Goal: Information Seeking & Learning: Learn about a topic

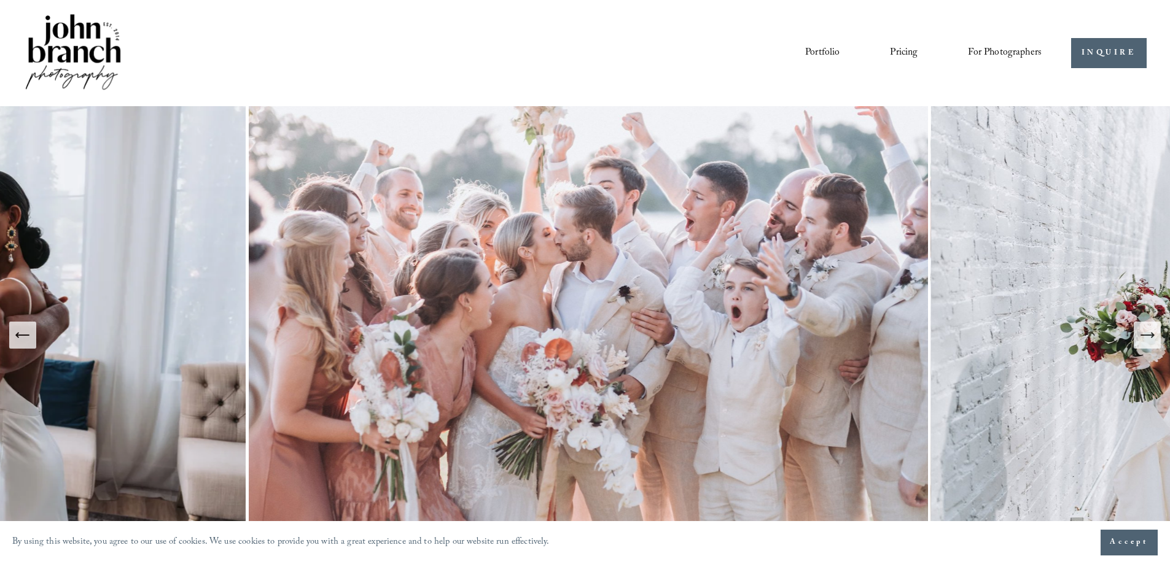
click at [904, 49] on link "Pricing" at bounding box center [904, 52] width 28 height 21
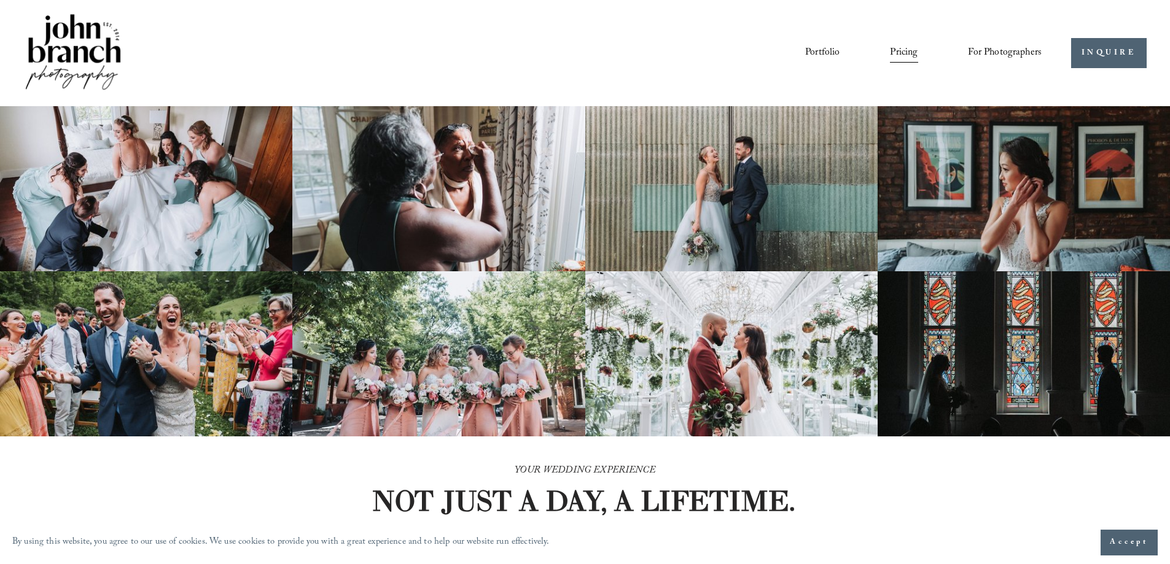
drag, startPoint x: 535, startPoint y: 335, endPoint x: 529, endPoint y: 74, distance: 260.4
click at [529, 74] on div "Portfolio Pricing For Photographers Presets Education Courses" at bounding box center [532, 53] width 1018 height 83
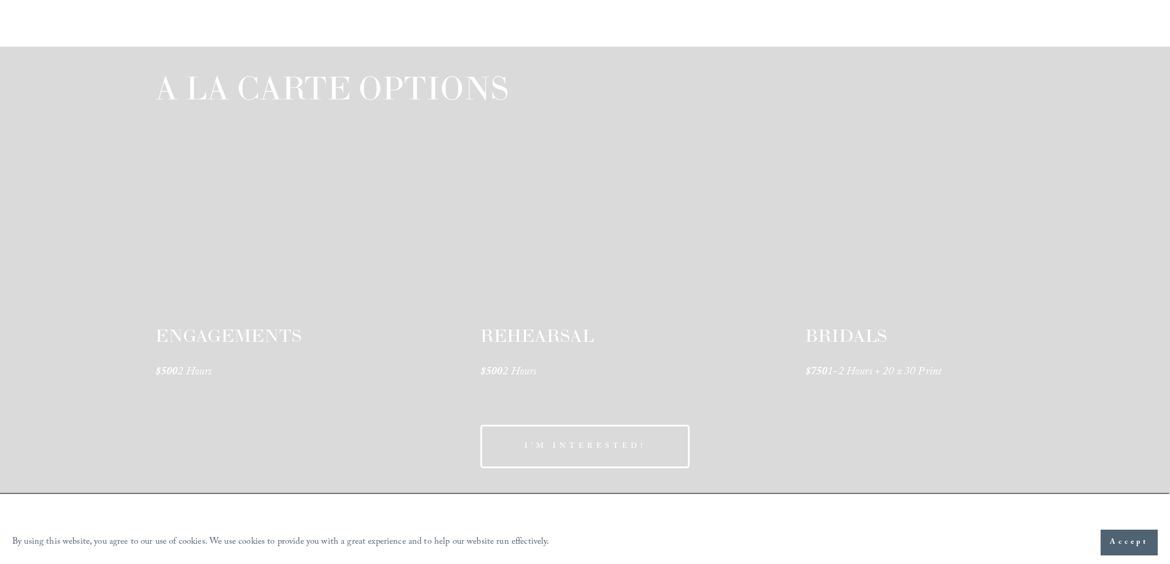
scroll to position [1842, 0]
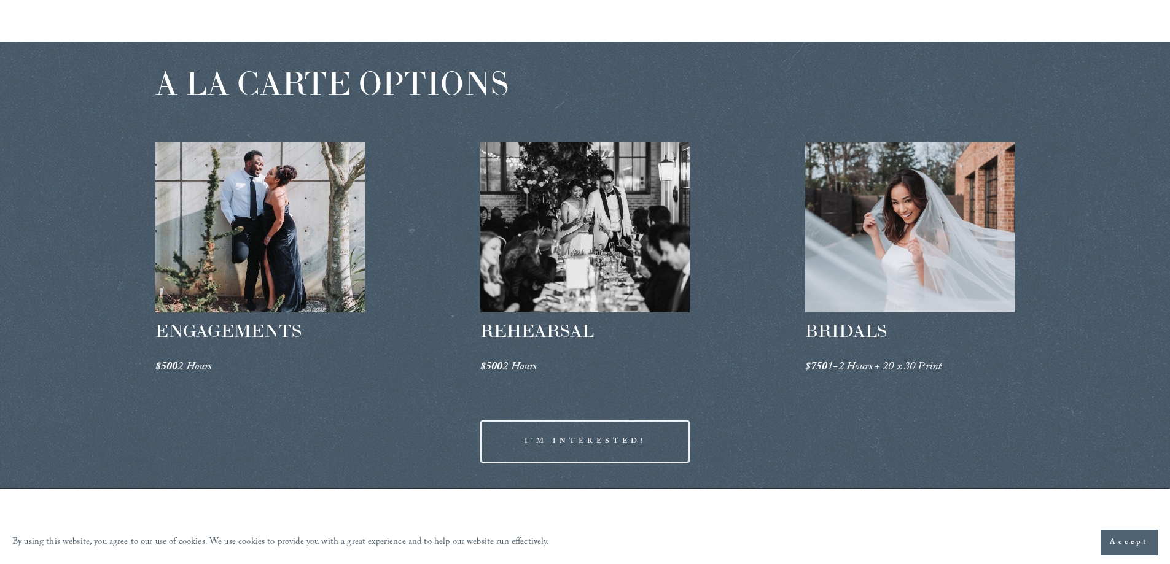
click at [866, 253] on div at bounding box center [910, 227] width 210 height 170
click at [847, 327] on span "BRIDALS" at bounding box center [846, 331] width 82 height 22
click at [840, 370] on em "1-2 Hours + 20 x 30 Print" at bounding box center [884, 368] width 114 height 19
click at [545, 330] on span "REHEARSAL" at bounding box center [537, 331] width 114 height 22
click at [236, 312] on div at bounding box center [260, 227] width 210 height 170
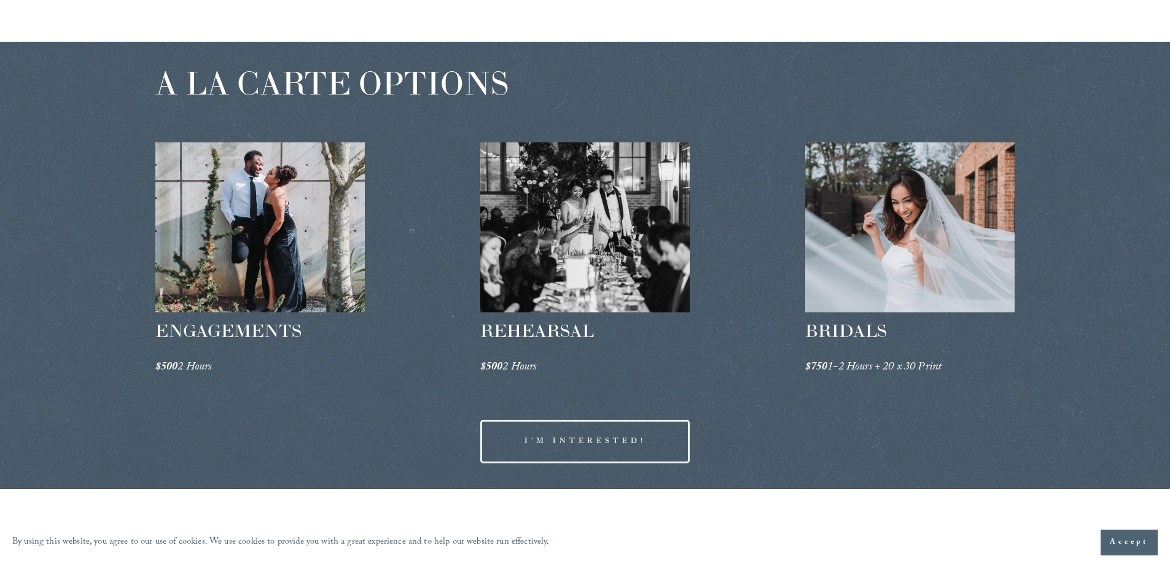
scroll to position [1839, 0]
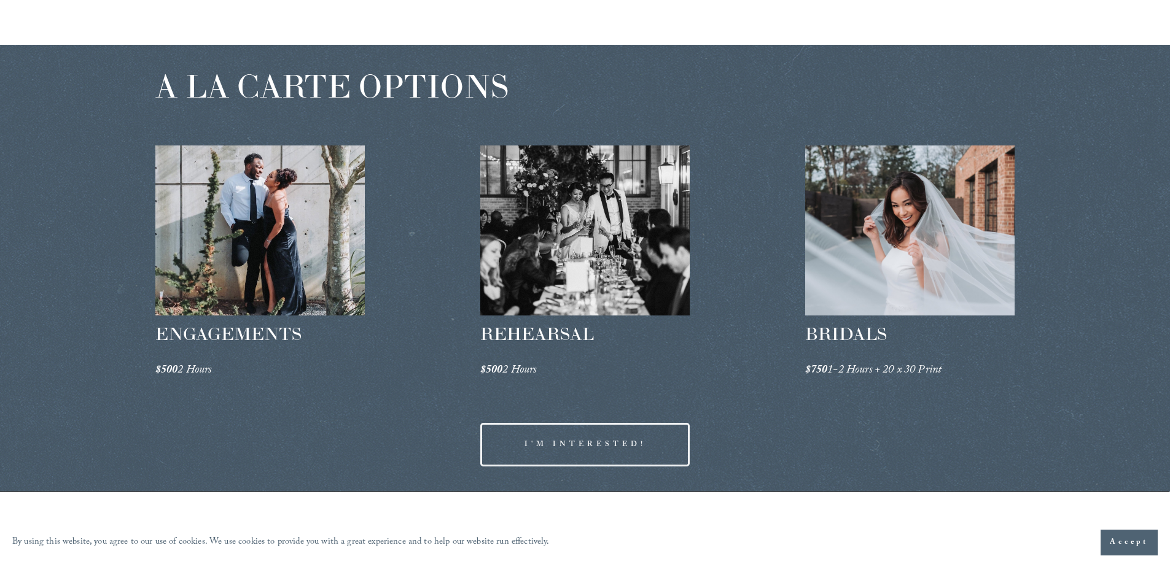
click at [885, 242] on div at bounding box center [910, 230] width 210 height 170
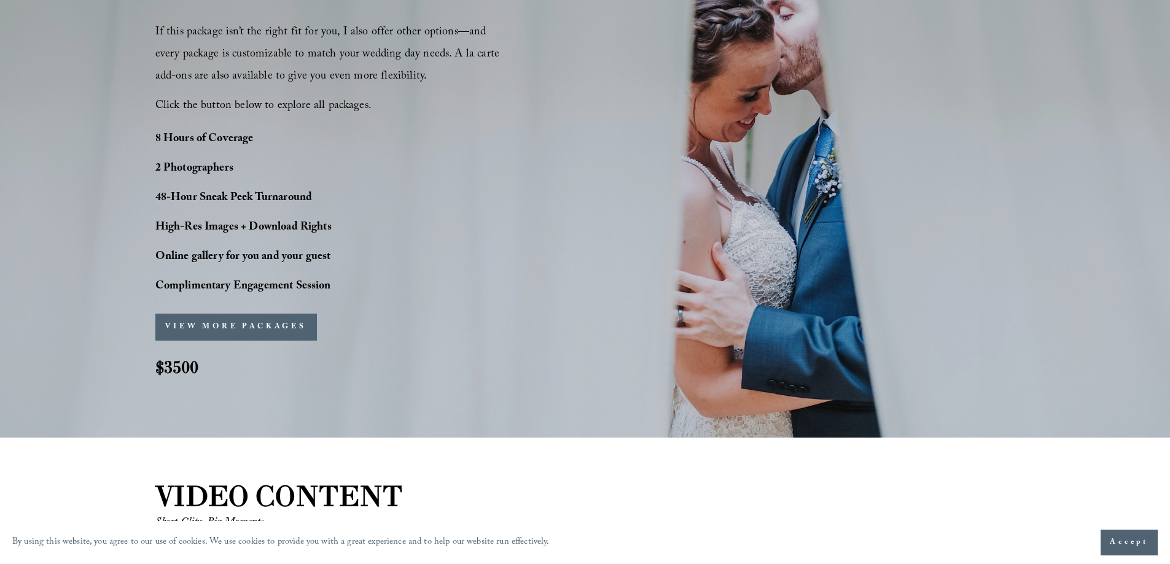
scroll to position [926, 0]
